Goal: Find specific page/section: Locate a particular part of the current website

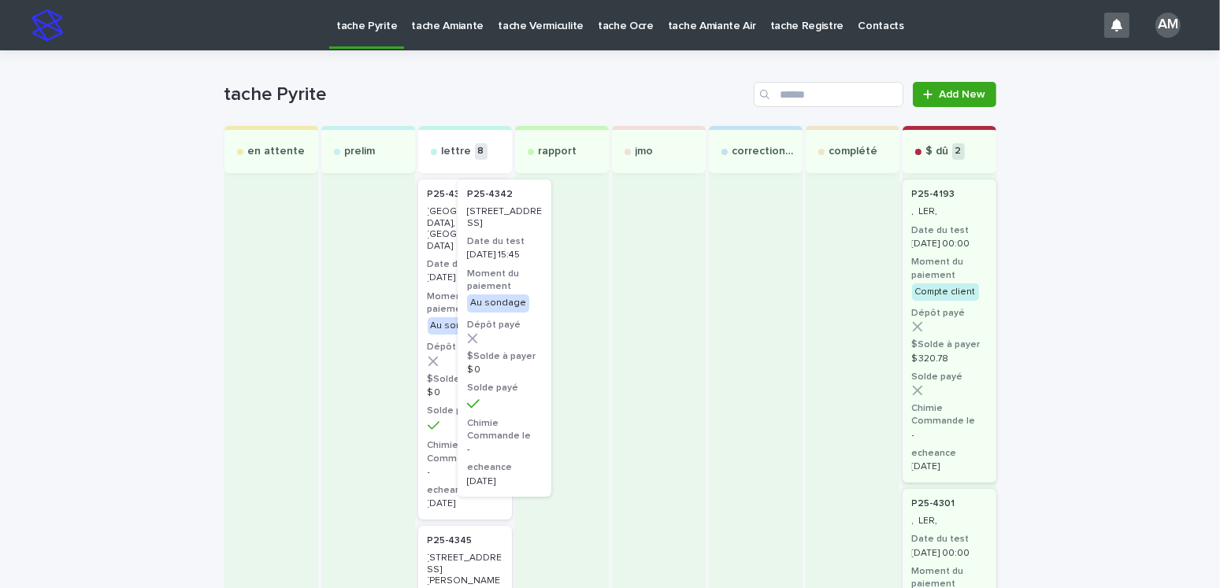
drag, startPoint x: 459, startPoint y: 233, endPoint x: 551, endPoint y: 233, distance: 92.1
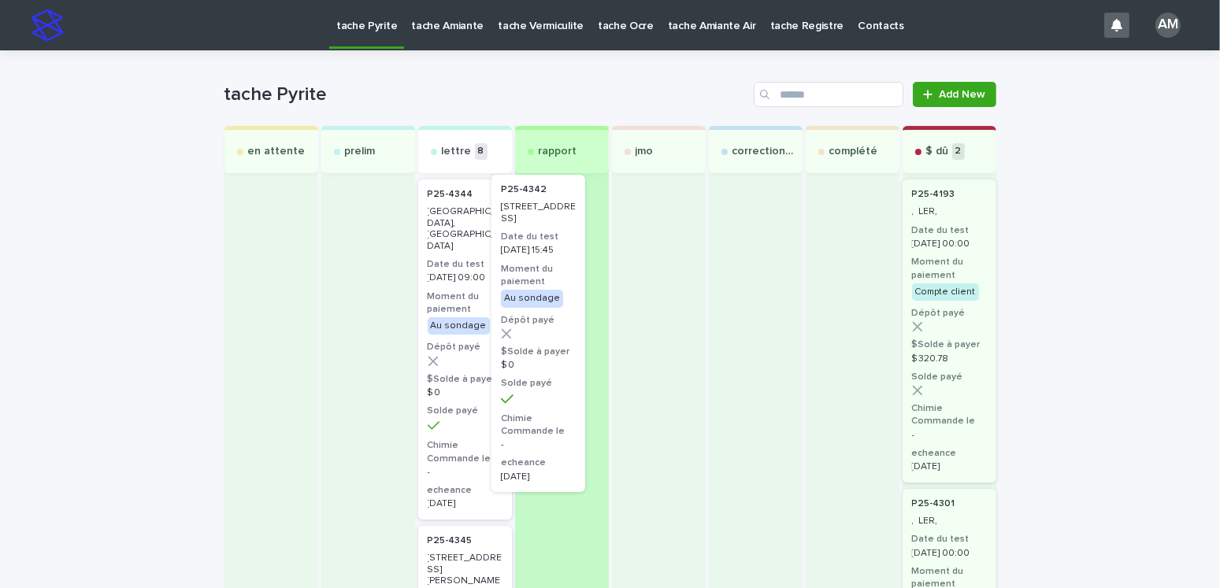
drag, startPoint x: 452, startPoint y: 256, endPoint x: 551, endPoint y: 249, distance: 99.5
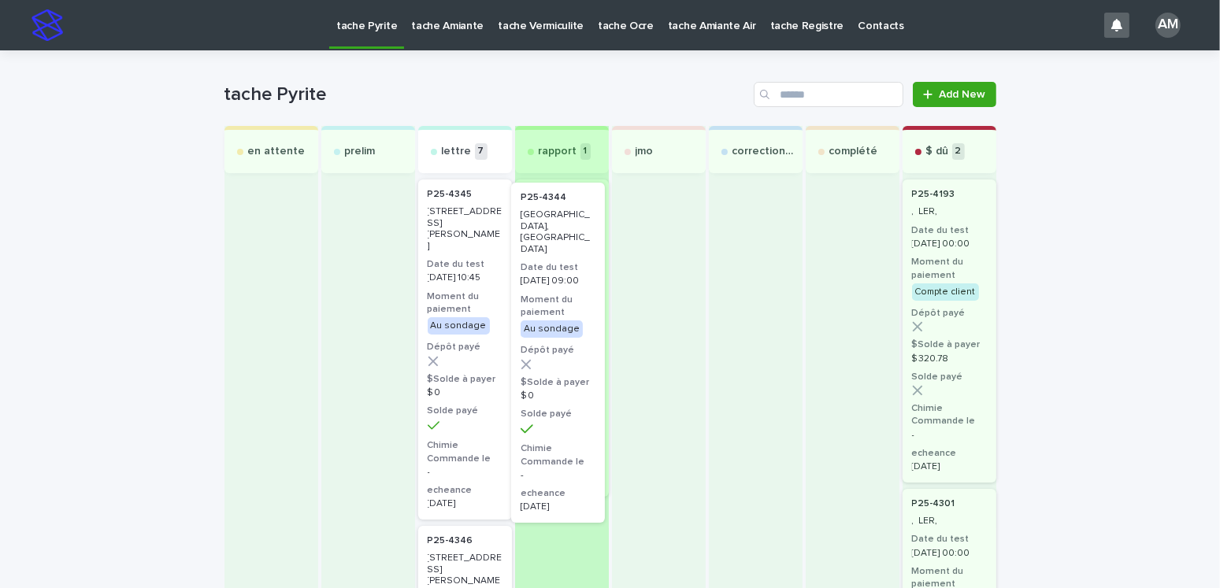
drag, startPoint x: 465, startPoint y: 253, endPoint x: 580, endPoint y: 257, distance: 115.0
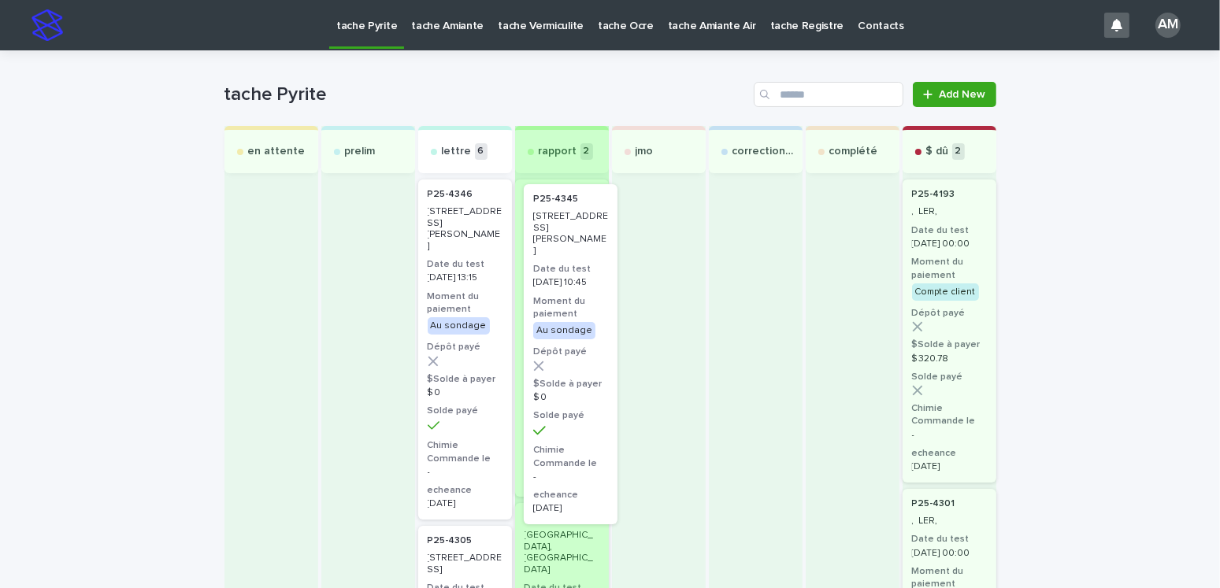
drag, startPoint x: 457, startPoint y: 264, endPoint x: 575, endPoint y: 269, distance: 117.4
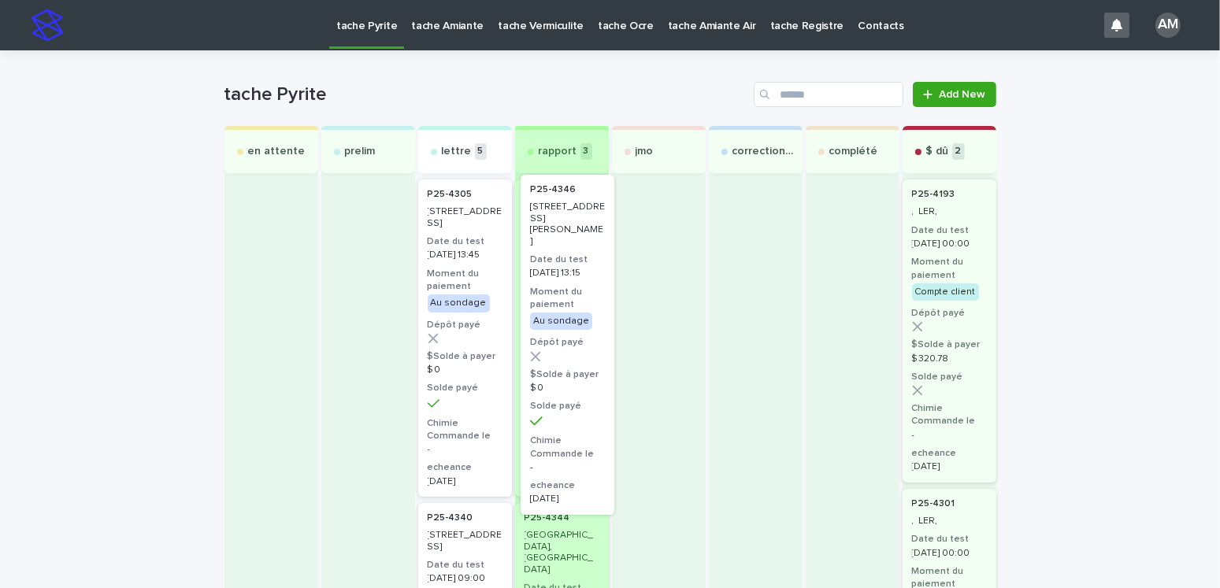
drag, startPoint x: 437, startPoint y: 276, endPoint x: 551, endPoint y: 270, distance: 114.3
